Goal: Book appointment/travel/reservation

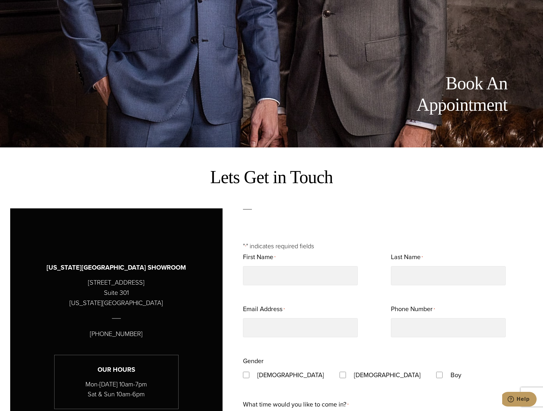
scroll to position [423, 0]
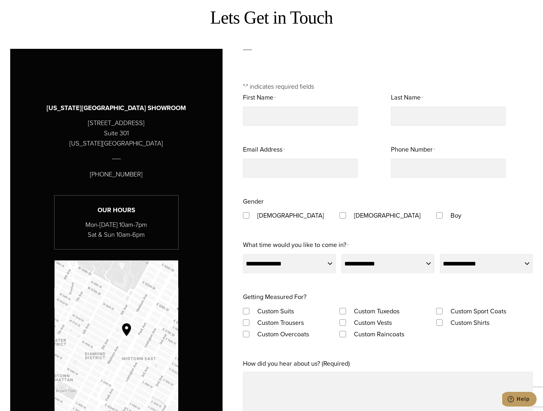
click at [518, 206] on fieldset "Gender [DEMOGRAPHIC_DATA] [DEMOGRAPHIC_DATA] Boy" at bounding box center [388, 209] width 290 height 26
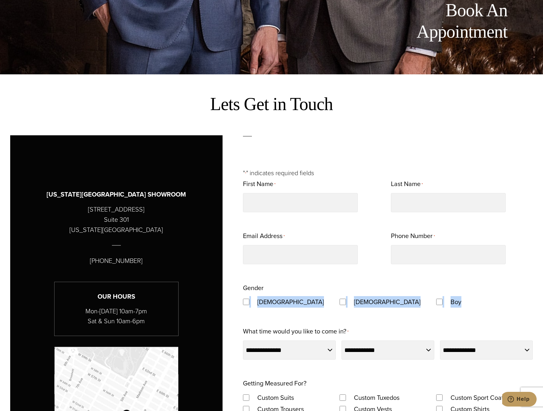
scroll to position [383, 0]
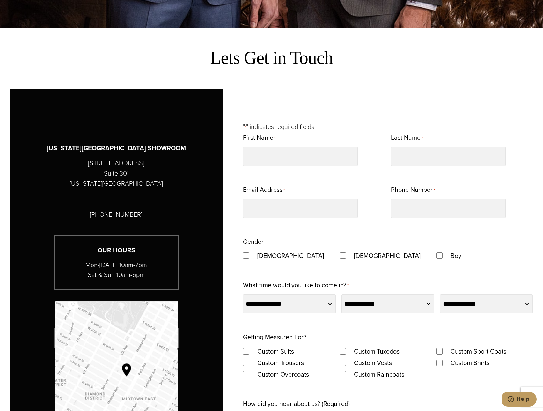
click at [519, 259] on div "Boy" at bounding box center [484, 255] width 97 height 11
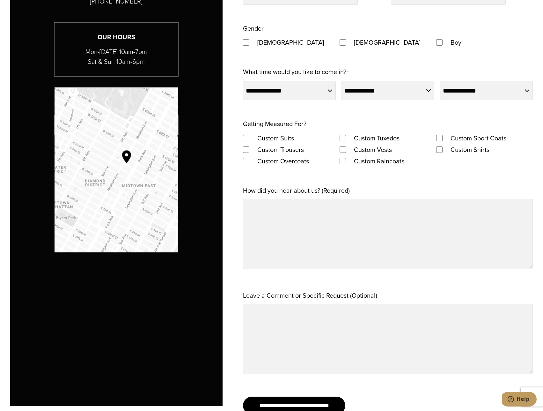
scroll to position [606, 0]
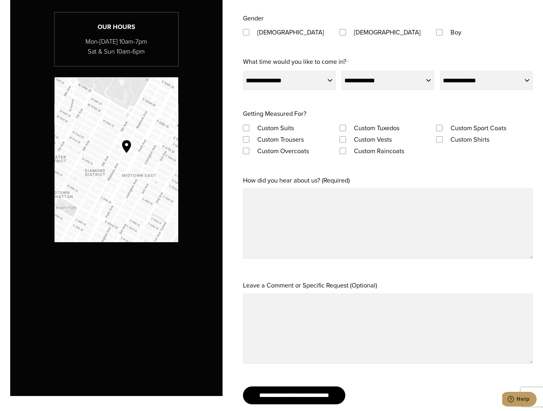
click at [363, 286] on label "Leave a Comment or Specific Request (Optional)" at bounding box center [310, 284] width 134 height 11
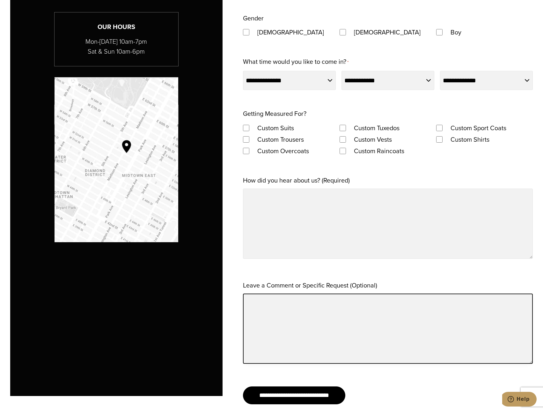
click at [363, 293] on textarea "Leave a Comment or Specific Request (Optional)" at bounding box center [388, 328] width 290 height 70
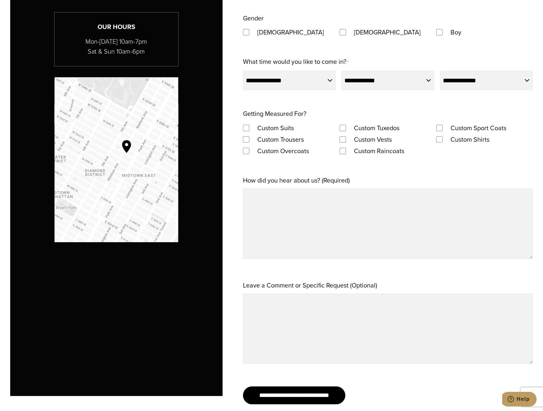
click at [363, 286] on label "Leave a Comment or Specific Request (Optional)" at bounding box center [310, 284] width 134 height 11
click at [363, 293] on textarea "Leave a Comment or Specific Request (Optional)" at bounding box center [388, 328] width 290 height 70
click at [385, 287] on div "Leave a Comment or Specific Request (Optional)" at bounding box center [388, 322] width 290 height 87
click at [365, 287] on label "Leave a Comment or Specific Request (Optional)" at bounding box center [310, 284] width 134 height 11
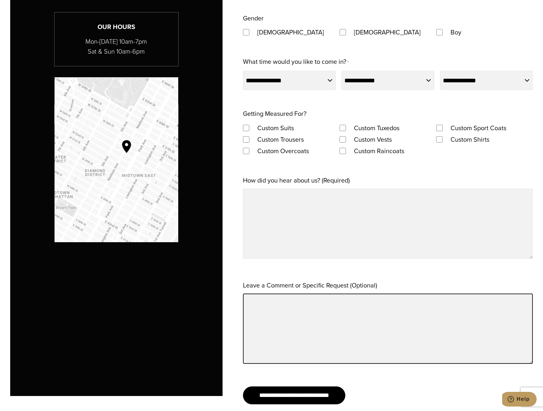
click at [365, 293] on textarea "Leave a Comment or Specific Request (Optional)" at bounding box center [388, 328] width 290 height 70
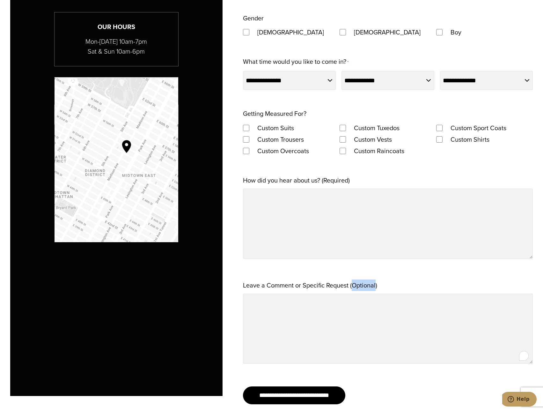
click at [365, 287] on label "Leave a Comment or Specific Request (Optional)" at bounding box center [310, 284] width 134 height 11
click at [365, 293] on textarea "Leave a Comment or Specific Request (Optional)" at bounding box center [388, 328] width 290 height 70
click at [397, 285] on div "Leave a Comment or Specific Request (Optional)" at bounding box center [388, 322] width 290 height 87
click at [357, 288] on label "Leave a Comment or Specific Request (Optional)" at bounding box center [310, 284] width 134 height 11
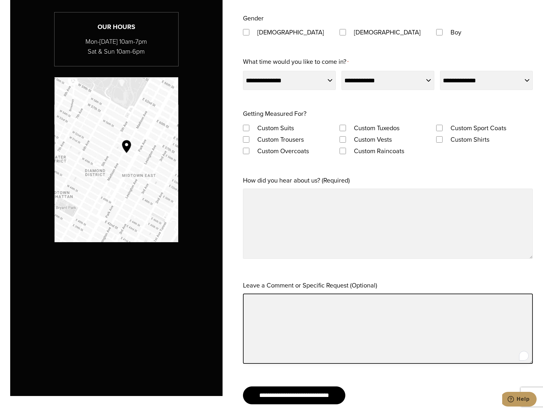
click at [357, 293] on textarea "Leave a Comment or Specific Request (Optional)" at bounding box center [388, 328] width 290 height 70
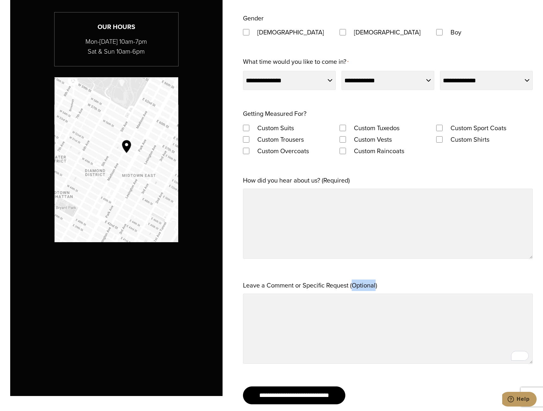
click at [357, 288] on label "Leave a Comment or Specific Request (Optional)" at bounding box center [310, 284] width 134 height 11
click at [357, 293] on textarea "Leave a Comment or Specific Request (Optional)" at bounding box center [388, 328] width 290 height 70
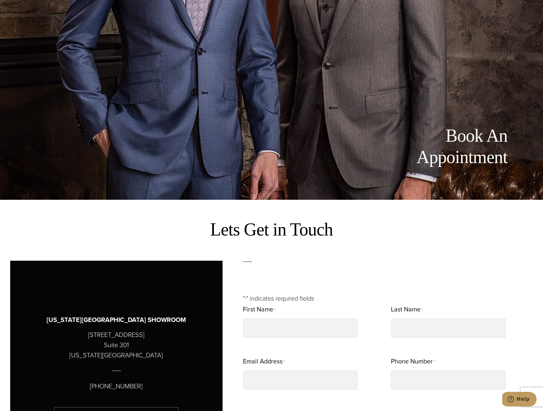
scroll to position [0, 0]
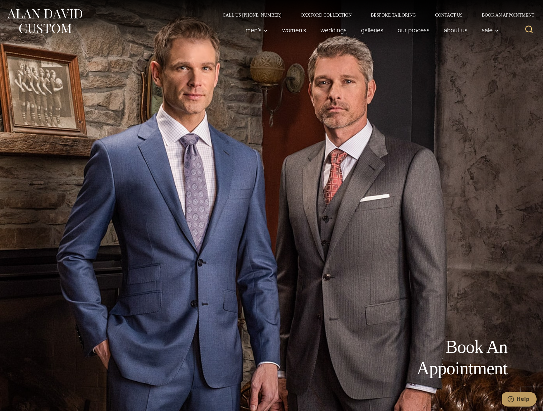
drag, startPoint x: 431, startPoint y: 117, endPoint x: 445, endPoint y: 116, distance: 14.8
click at [431, 117] on div "Book An Appointment" at bounding box center [271, 205] width 523 height 411
click at [220, 299] on div "Book An Appointment" at bounding box center [271, 205] width 523 height 411
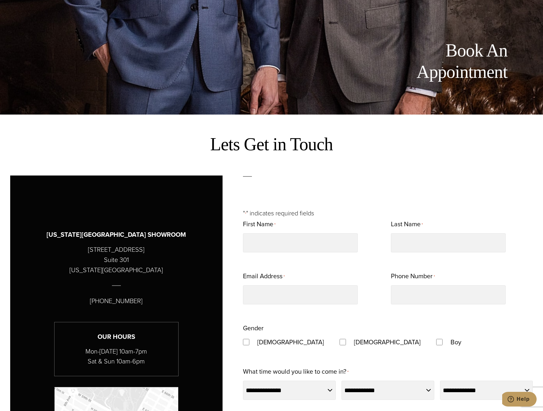
scroll to position [383, 0]
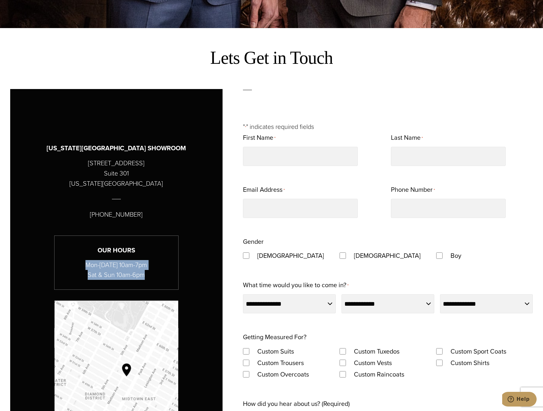
drag, startPoint x: 141, startPoint y: 277, endPoint x: 65, endPoint y: 257, distance: 78.9
click at [65, 257] on div "Our Hours Mon-[DATE] 10am-7pm Sat & Sun 10am-6pm" at bounding box center [116, 262] width 124 height 54
click at [104, 272] on p "Mon-[DATE] 10am-7pm Sat & Sun 10am-6pm" at bounding box center [117, 270] width 124 height 20
click at [142, 281] on div "Our Hours Mon-[DATE] 10am-7pm Sat & Sun 10am-6pm" at bounding box center [116, 262] width 124 height 54
drag, startPoint x: 158, startPoint y: 279, endPoint x: 57, endPoint y: 260, distance: 102.5
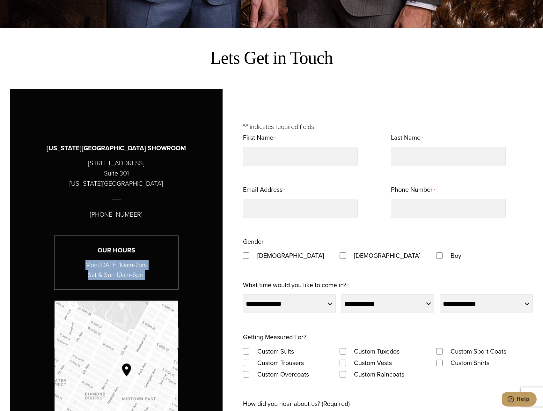
click at [57, 260] on p "Mon-[DATE] 10am-7pm Sat & Sun 10am-6pm" at bounding box center [117, 270] width 124 height 20
click at [120, 271] on p "Mon-[DATE] 10am-7pm Sat & Sun 10am-6pm" at bounding box center [117, 270] width 124 height 20
click at [105, 274] on p "Mon-[DATE] 10am-7pm Sat & Sun 10am-6pm" at bounding box center [117, 270] width 124 height 20
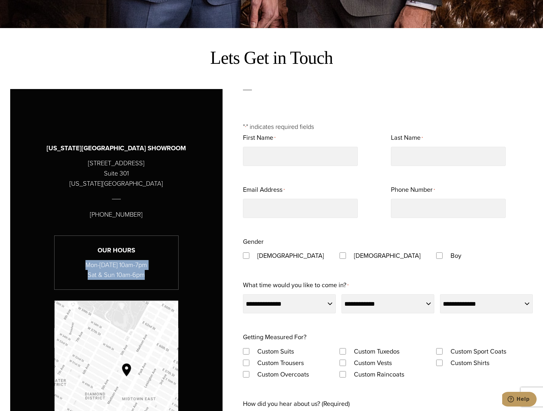
drag, startPoint x: 145, startPoint y: 275, endPoint x: 83, endPoint y: 266, distance: 63.1
click at [83, 266] on p "Mon-[DATE] 10am-7pm Sat & Sun 10am-6pm" at bounding box center [117, 270] width 124 height 20
click at [164, 275] on p "Mon-[DATE] 10am-7pm Sat & Sun 10am-6pm" at bounding box center [117, 270] width 124 height 20
drag, startPoint x: 148, startPoint y: 276, endPoint x: 98, endPoint y: 258, distance: 52.7
click at [80, 261] on p "Mon-[DATE] 10am-7pm Sat & Sun 10am-6pm" at bounding box center [117, 270] width 124 height 20
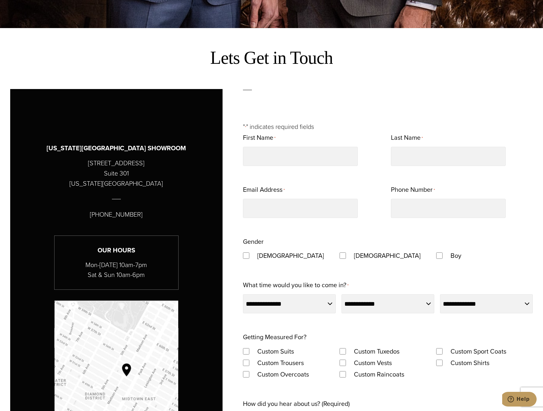
click at [129, 254] on h3 "Our Hours" at bounding box center [117, 250] width 124 height 10
drag, startPoint x: 98, startPoint y: 248, endPoint x: 163, endPoint y: 270, distance: 68.4
click at [162, 269] on div "Our Hours Mon-[DATE] 10am-7pm Sat & Sun 10am-6pm" at bounding box center [116, 262] width 124 height 54
drag, startPoint x: 146, startPoint y: 276, endPoint x: 84, endPoint y: 264, distance: 62.6
click at [84, 264] on p "Mon-[DATE] 10am-7pm Sat & Sun 10am-6pm" at bounding box center [117, 270] width 124 height 20
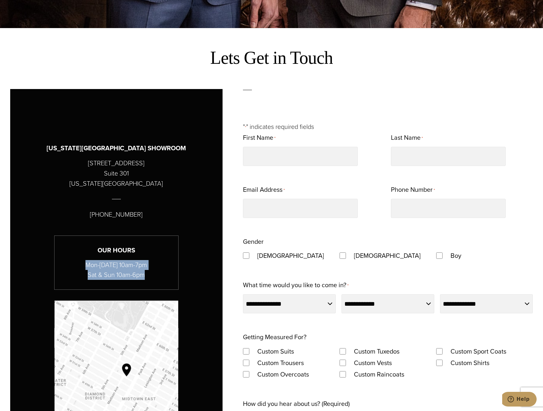
drag, startPoint x: 160, startPoint y: 286, endPoint x: 157, endPoint y: 287, distance: 3.6
click at [159, 286] on div "Our Hours Mon-[DATE] 10am-7pm Sat & Sun 10am-6pm" at bounding box center [116, 262] width 124 height 54
click at [156, 265] on p "Mon-[DATE] 10am-7pm Sat & Sun 10am-6pm" at bounding box center [117, 270] width 124 height 20
click at [181, 275] on div "[US_STATE][GEOGRAPHIC_DATA] SHOWROOM [STREET_ADDRESS][US_STATE] [PHONE_NUMBER] …" at bounding box center [116, 243] width 181 height 254
drag, startPoint x: 158, startPoint y: 280, endPoint x: 107, endPoint y: 276, distance: 51.2
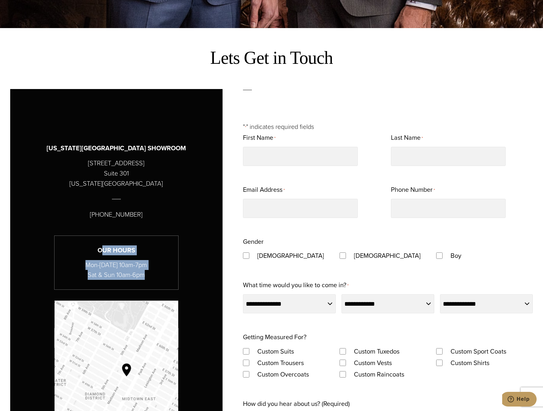
click at [104, 264] on p "Mon-[DATE] 10am-7pm Sat & Sun 10am-6pm" at bounding box center [117, 270] width 124 height 20
click at [145, 264] on p "Mon-[DATE] 10am-7pm Sat & Sun 10am-6pm" at bounding box center [117, 270] width 124 height 20
drag, startPoint x: 152, startPoint y: 274, endPoint x: 77, endPoint y: 264, distance: 75.2
click at [77, 264] on p "Mon-[DATE] 10am-7pm Sat & Sun 10am-6pm" at bounding box center [117, 270] width 124 height 20
click at [154, 270] on p "Mon-[DATE] 10am-7pm Sat & Sun 10am-6pm" at bounding box center [117, 270] width 124 height 20
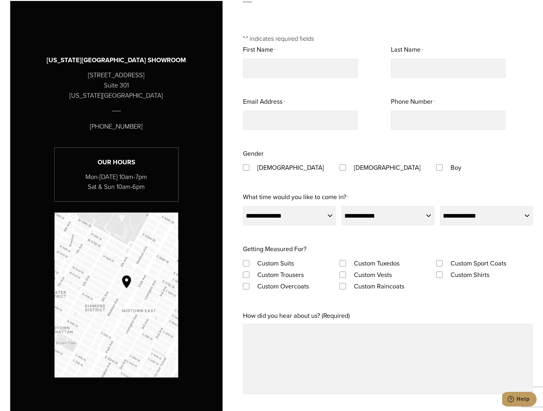
scroll to position [542, 0]
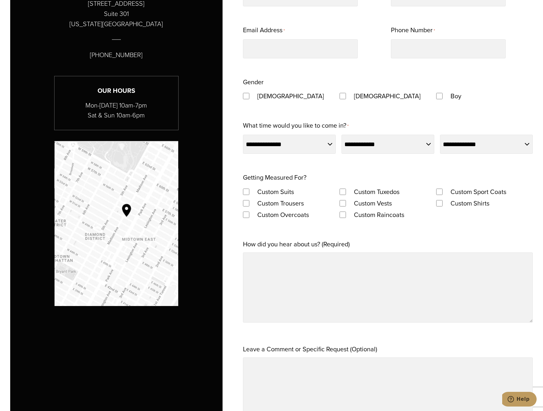
click at [281, 192] on label "Custom Suits" at bounding box center [275, 191] width 49 height 11
click at [354, 195] on label "Custom Tuxedos" at bounding box center [377, 191] width 58 height 11
click at [368, 211] on label "Custom Raincoats" at bounding box center [379, 214] width 63 height 11
click at [485, 136] on select "**********" at bounding box center [486, 144] width 93 height 19
click at [364, 143] on select "**********" at bounding box center [388, 144] width 93 height 19
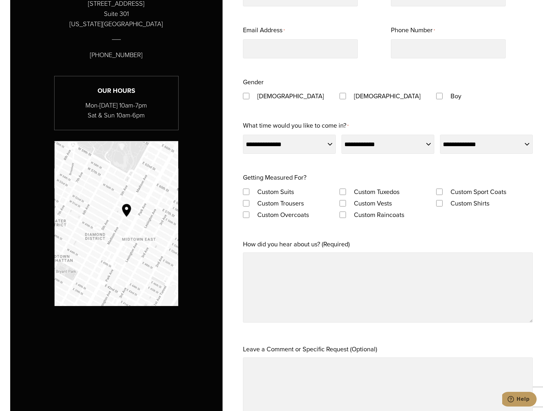
click at [239, 97] on div "**********" at bounding box center [271, 207] width 523 height 554
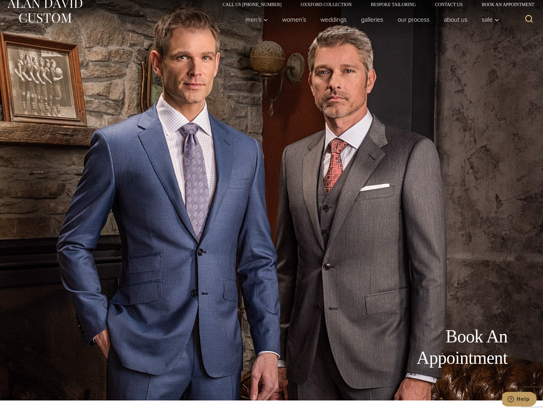
scroll to position [0, 0]
